Goal: Use online tool/utility

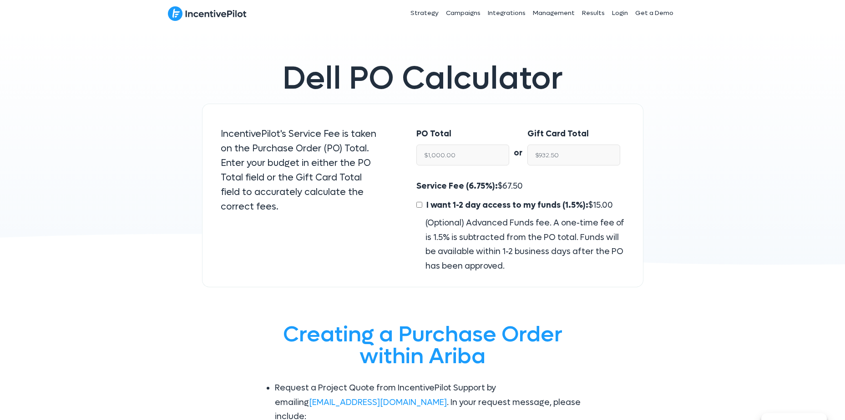
click at [473, 147] on input "$1,000.00" at bounding box center [462, 155] width 93 height 21
drag, startPoint x: 474, startPoint y: 150, endPoint x: 358, endPoint y: 136, distance: 117.3
click at [357, 136] on div "IncentivePilot's Service Fee is taken on the Purchase Order (PO) Total. Enter y…" at bounding box center [422, 196] width 441 height 184
type input "25"
type input "$23.31"
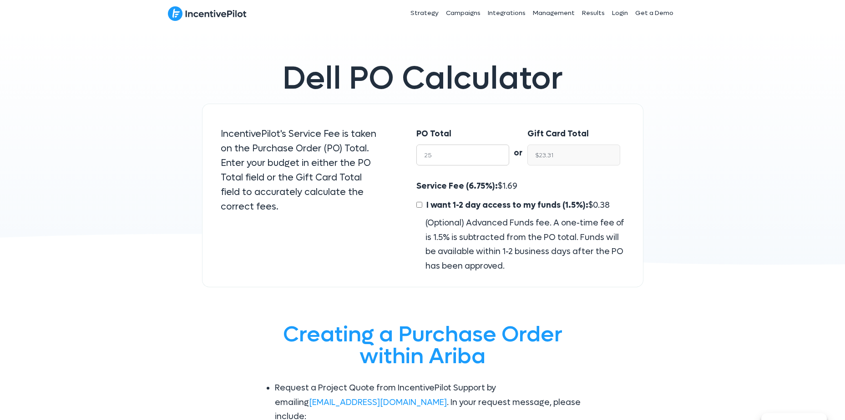
type input "250"
type input "$233.12"
type input "2500"
type input "$2,331.25"
click at [577, 153] on input "$2,331.25" at bounding box center [573, 155] width 93 height 21
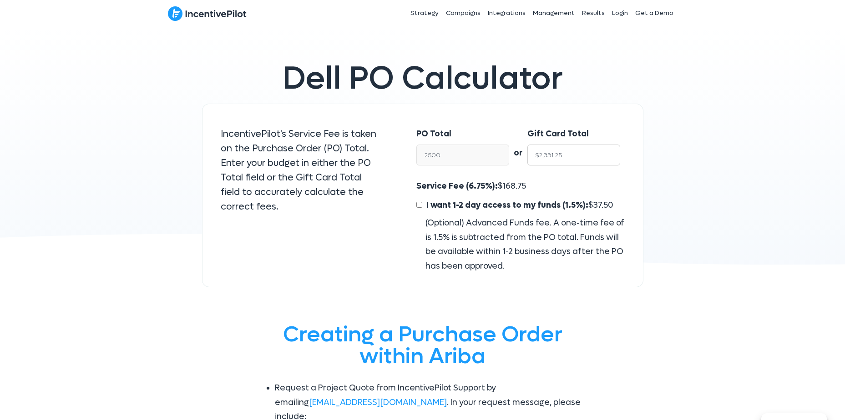
drag, startPoint x: 571, startPoint y: 157, endPoint x: 537, endPoint y: 156, distance: 33.2
click at [537, 156] on input "$2,331.25" at bounding box center [573, 155] width 93 height 21
drag, startPoint x: 548, startPoint y: 152, endPoint x: 554, endPoint y: 169, distance: 17.7
click at [548, 152] on input "$2,331.25" at bounding box center [573, 155] width 93 height 21
click at [560, 157] on input "$2,331.25" at bounding box center [573, 155] width 93 height 21
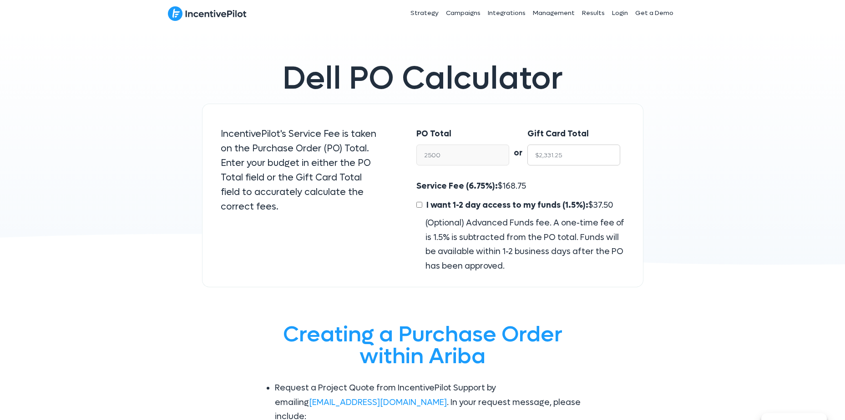
drag, startPoint x: 566, startPoint y: 157, endPoint x: 524, endPoint y: 160, distance: 42.4
click at [524, 160] on div "PO Total 2500 or Gift Card Total $2,331.25" at bounding box center [520, 149] width 226 height 62
click at [471, 147] on input "$2,500.00" at bounding box center [462, 155] width 93 height 21
drag, startPoint x: 462, startPoint y: 154, endPoint x: 372, endPoint y: 148, distance: 90.3
click at [372, 148] on div "IncentivePilot's Service Fee is taken on the Purchase Order (PO) Total. Enter y…" at bounding box center [422, 196] width 441 height 184
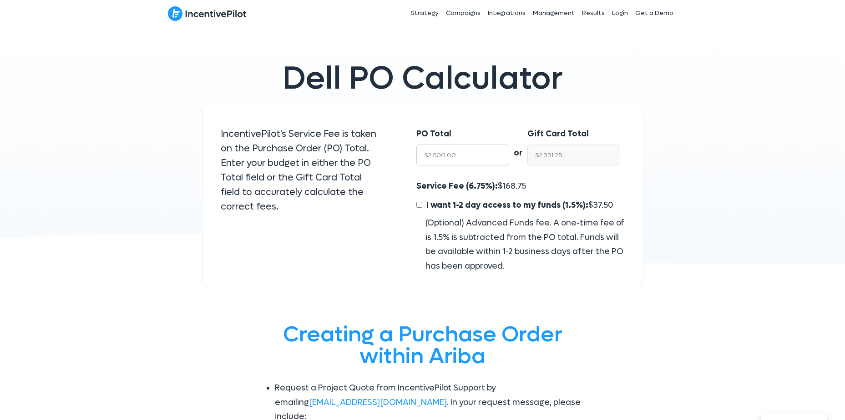
type input "2"
type input "$1.86"
type input "20"
type input "$18.65"
type input "200"
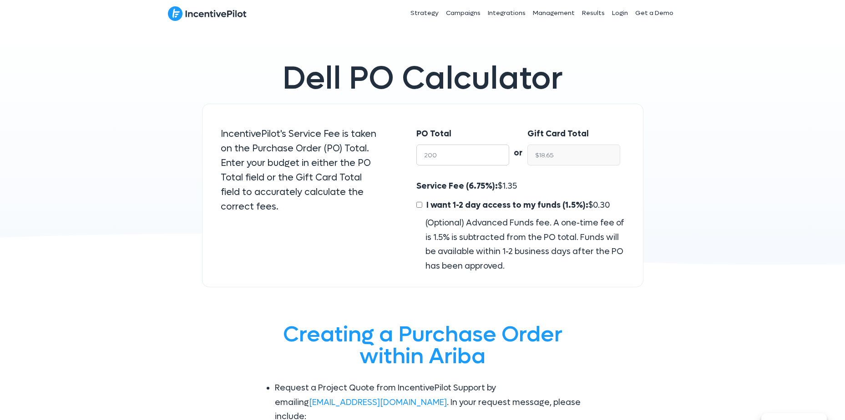
type input "$186.50"
type input "2000"
type input "$1,865.00"
drag, startPoint x: 607, startPoint y: 157, endPoint x: 527, endPoint y: 152, distance: 80.3
click at [527, 152] on input "$1,865.00" at bounding box center [573, 155] width 93 height 21
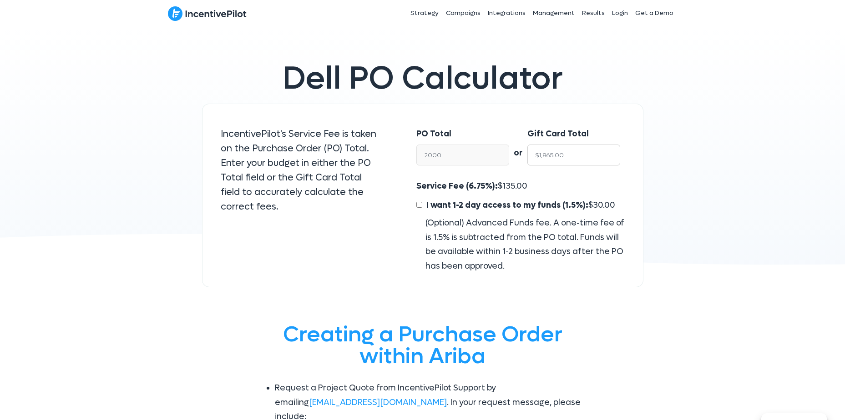
type input "$2,000.00"
